Goal: Navigation & Orientation: Find specific page/section

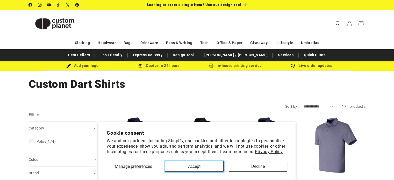
click at [175, 164] on button "Accept" at bounding box center [194, 166] width 58 height 11
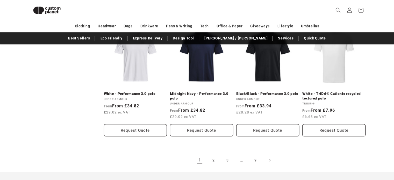
scroll to position [552, 0]
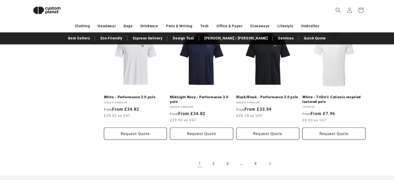
click at [269, 163] on icon "Next page" at bounding box center [270, 163] width 2 height 5
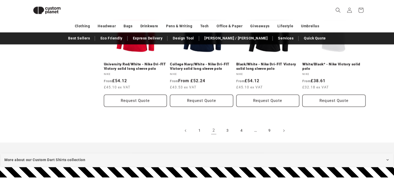
scroll to position [604, 0]
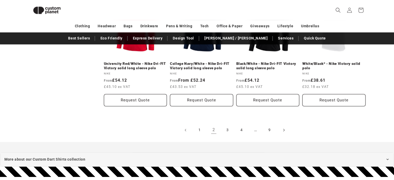
click at [282, 127] on span "Next page" at bounding box center [283, 129] width 5 height 5
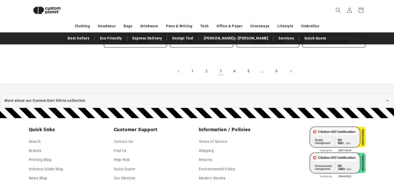
scroll to position [649, 0]
